Goal: Contribute content

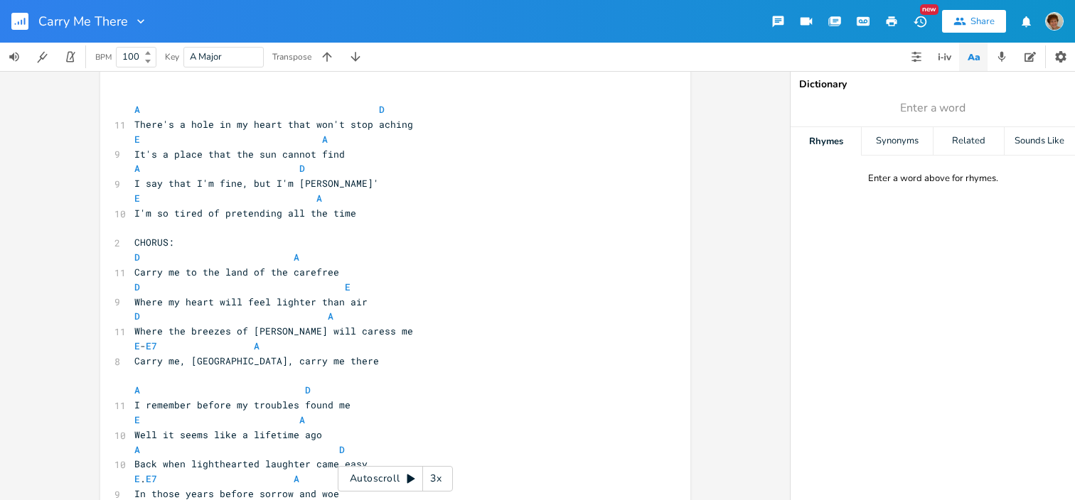
scroll to position [60, 0]
click at [372, 215] on pre "I'm so tired of pretending all the time" at bounding box center [388, 215] width 513 height 15
type textarea "A7"
click at [370, 223] on li "A7" at bounding box center [388, 230] width 50 height 15
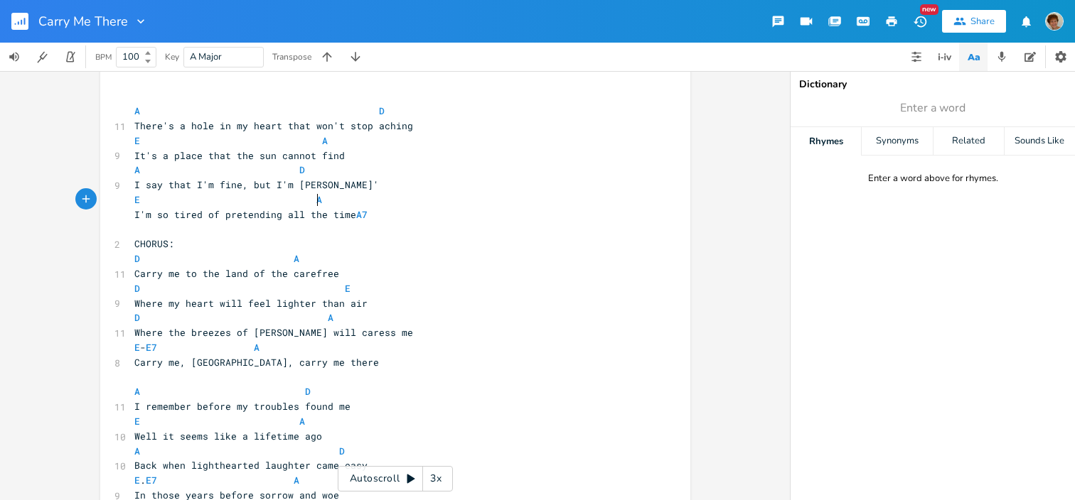
click at [359, 199] on pre "E A" at bounding box center [388, 200] width 513 height 15
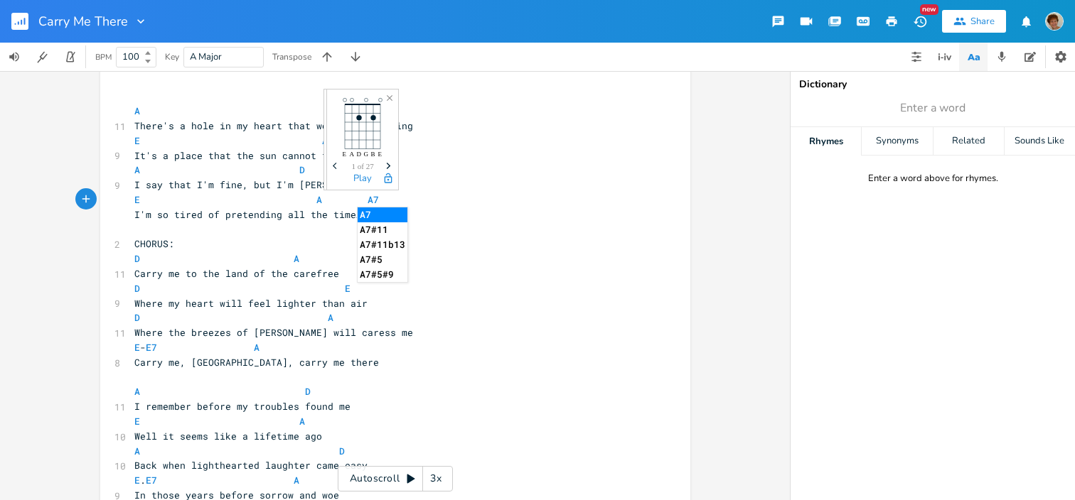
type textarea "A7"
click at [358, 208] on li "A7" at bounding box center [383, 215] width 50 height 15
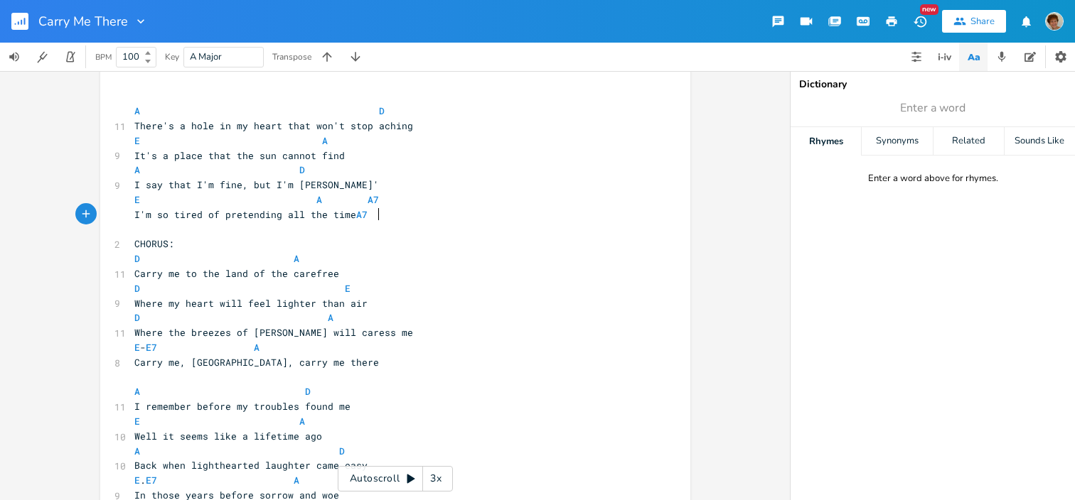
click at [385, 218] on pre "I'm so tired of pretending all the time A7" at bounding box center [388, 215] width 513 height 15
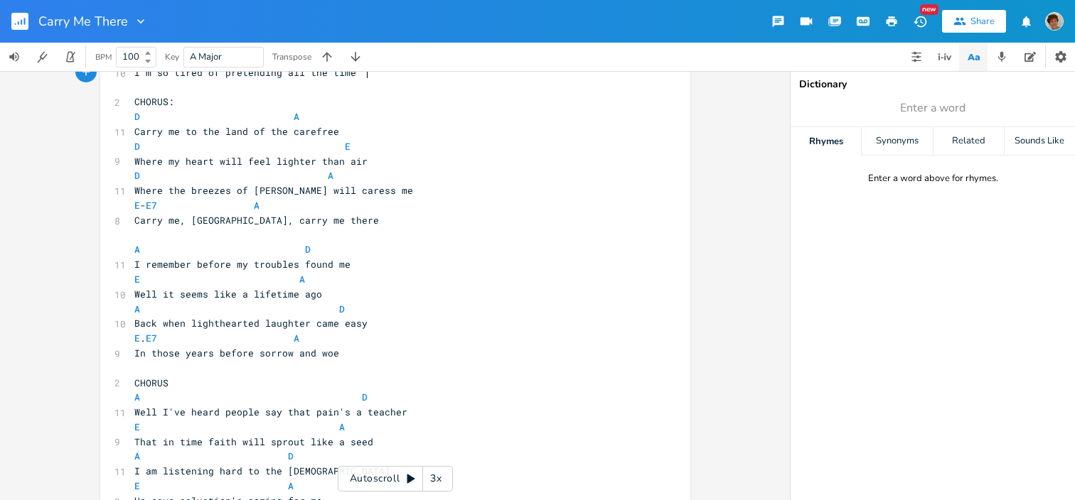
scroll to position [208, 0]
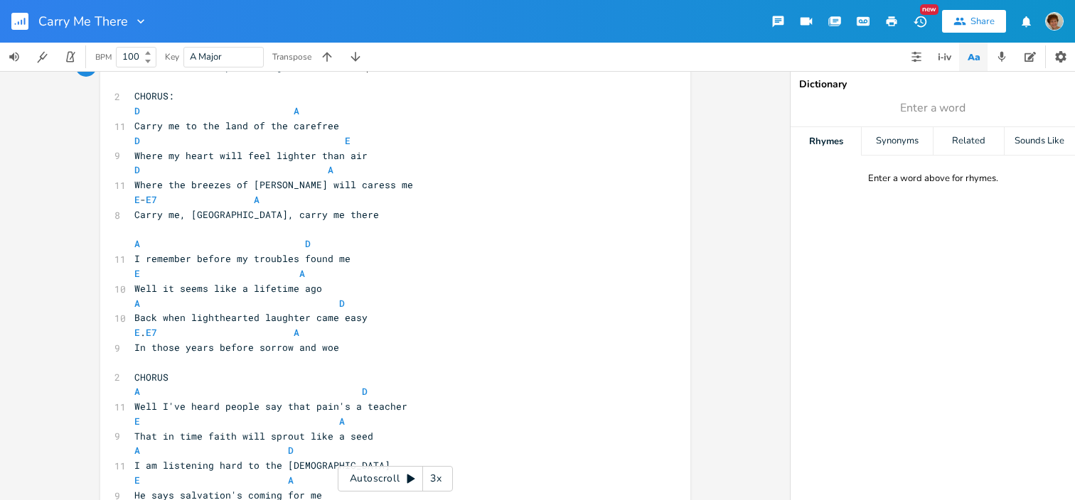
click at [333, 331] on pre "E . E7 A" at bounding box center [388, 333] width 513 height 15
type textarea "A7"
click at [355, 352] on li "A7" at bounding box center [361, 348] width 50 height 15
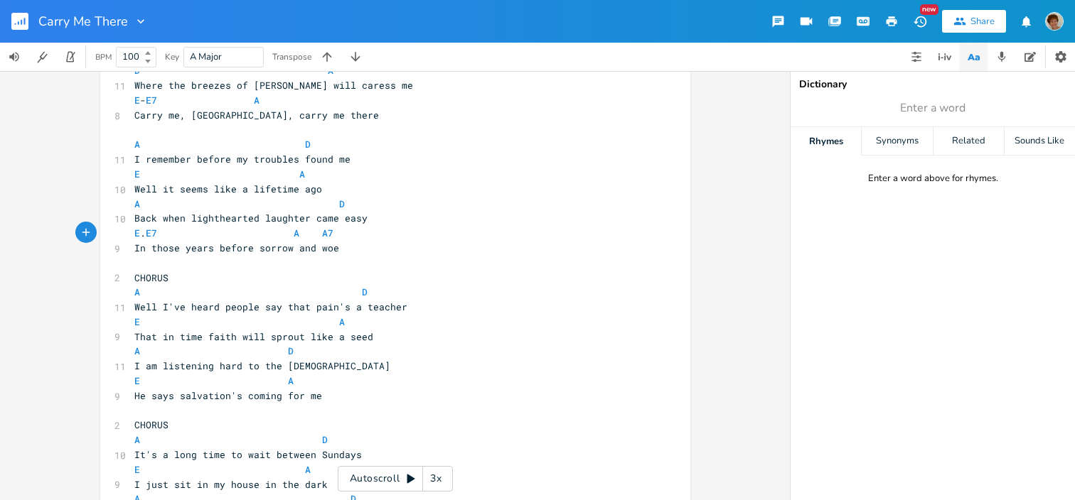
scroll to position [328, 0]
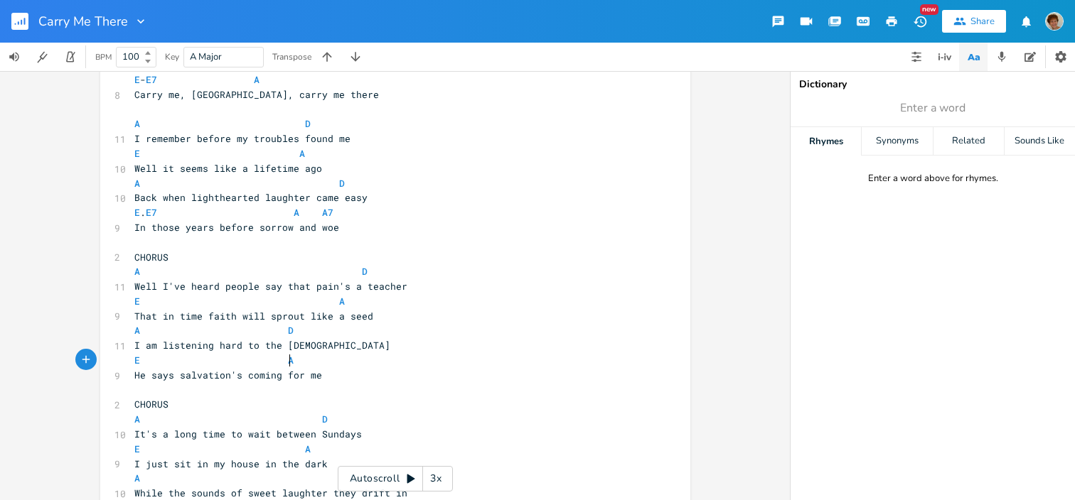
click at [349, 356] on pre "E A" at bounding box center [388, 360] width 513 height 15
type textarea "A7"
click at [348, 371] on li "A7" at bounding box center [350, 376] width 50 height 15
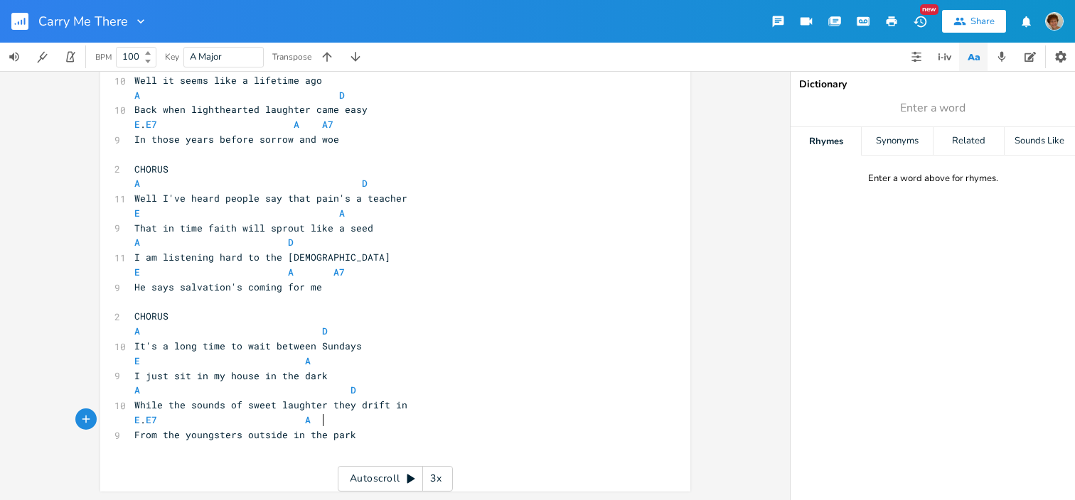
click at [349, 415] on pre "E . E7 A" at bounding box center [388, 420] width 513 height 15
type textarea "A7"
click at [365, 344] on li "A7" at bounding box center [378, 345] width 50 height 15
